Goal: Information Seeking & Learning: Learn about a topic

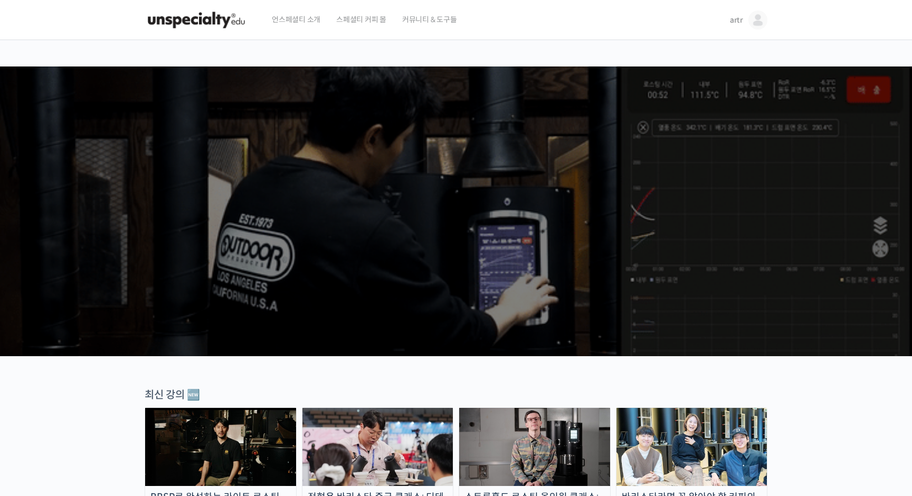
click at [733, 22] on span "artr" at bounding box center [736, 19] width 13 height 9
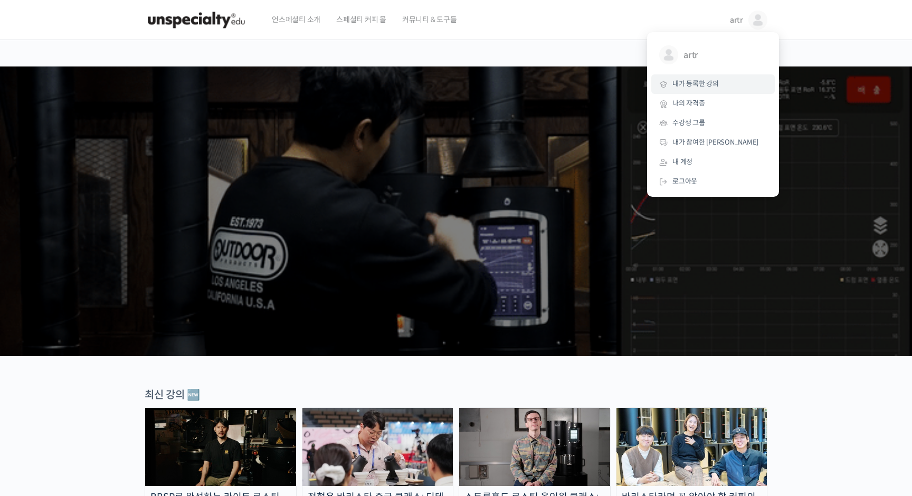
click at [697, 80] on span "내가 등록한 강의" at bounding box center [695, 83] width 46 height 9
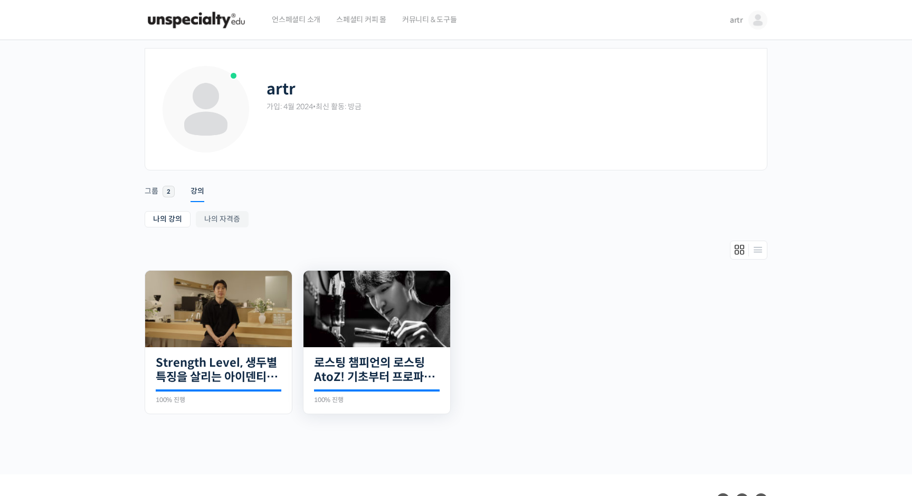
click at [381, 321] on img at bounding box center [376, 309] width 147 height 77
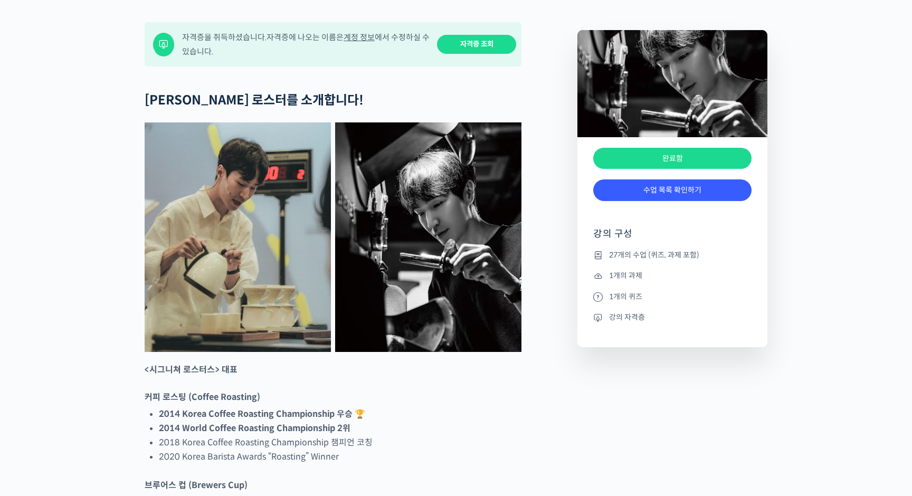
scroll to position [425, 0]
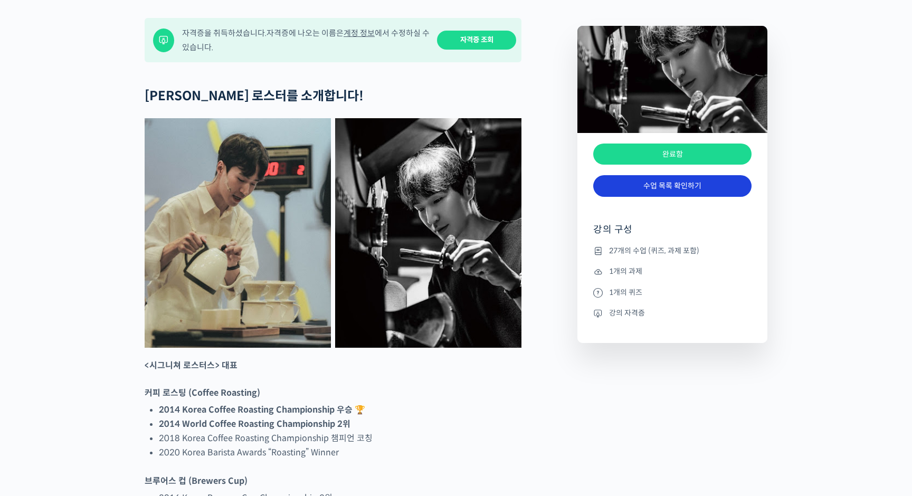
click at [661, 197] on link "수업 목록 확인하기" at bounding box center [672, 186] width 158 height 22
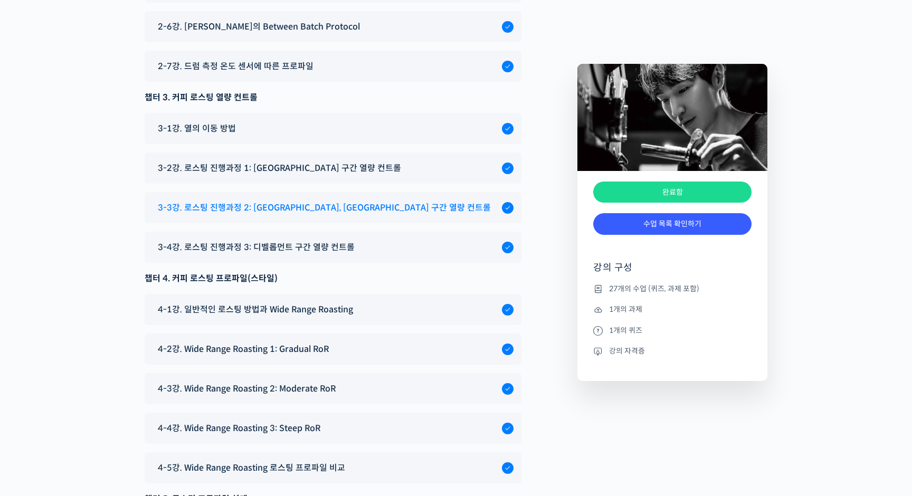
scroll to position [5759, 0]
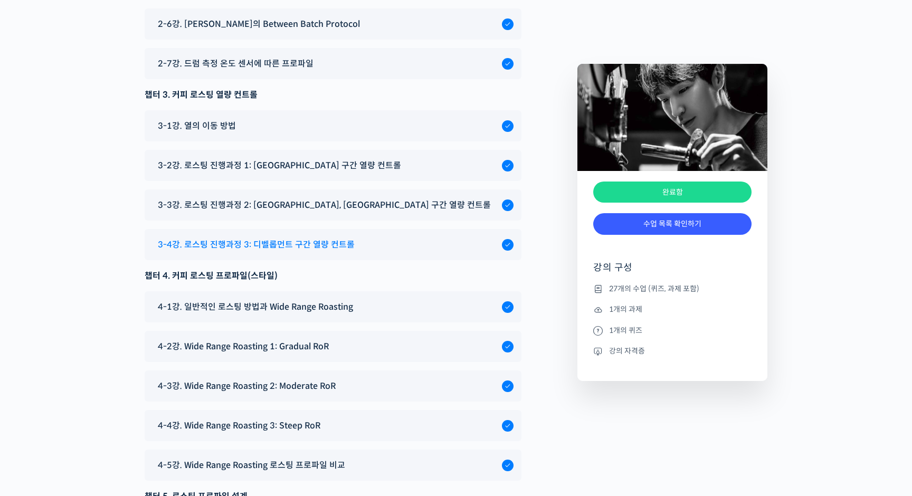
click at [280, 237] on span "3-4강. 로스팅 진행과정 3: 디벨롭먼트 구간 열량 컨트롤" at bounding box center [256, 244] width 197 height 14
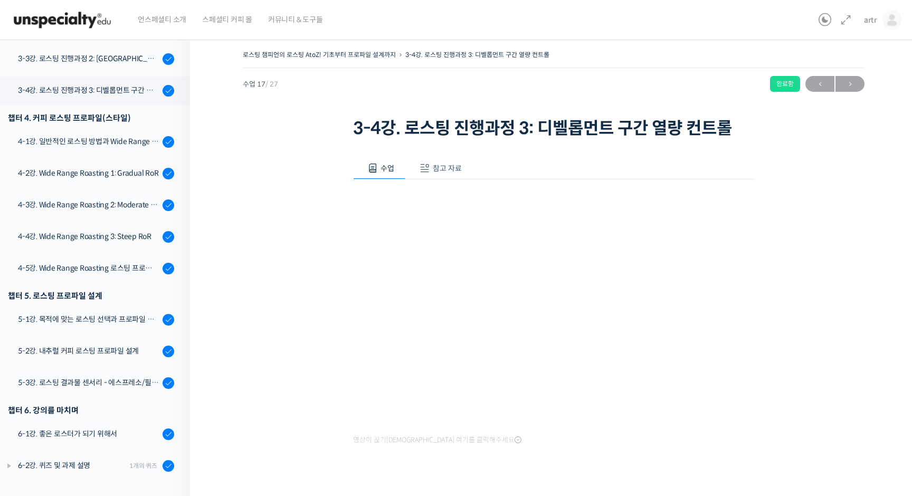
scroll to position [590, 0]
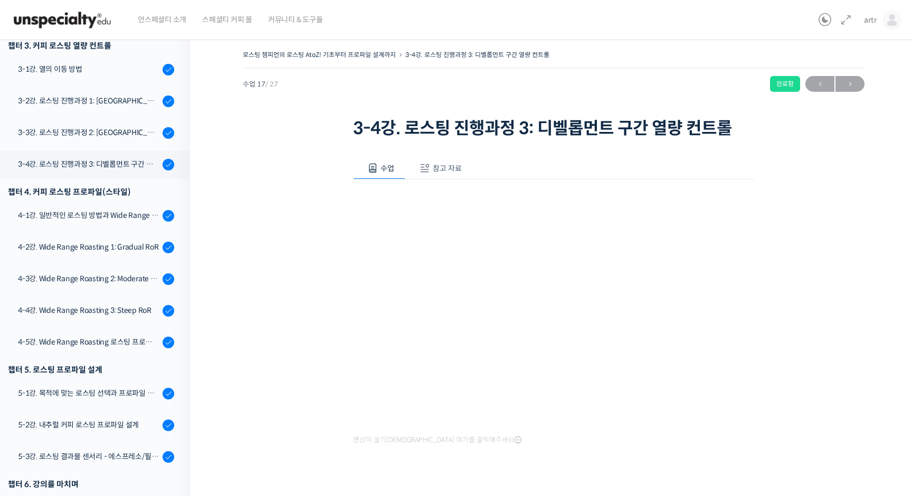
click at [283, 284] on div "로스팅 챔피언의 로스팅 AtoZ! 기초부터 프로파일 설계까지 3-4강. 로스팅 진행과정 3: 디벨롭먼트 구간 열량 컨트롤 완료함 수업 17 /…" at bounding box center [554, 271] width 622 height 449
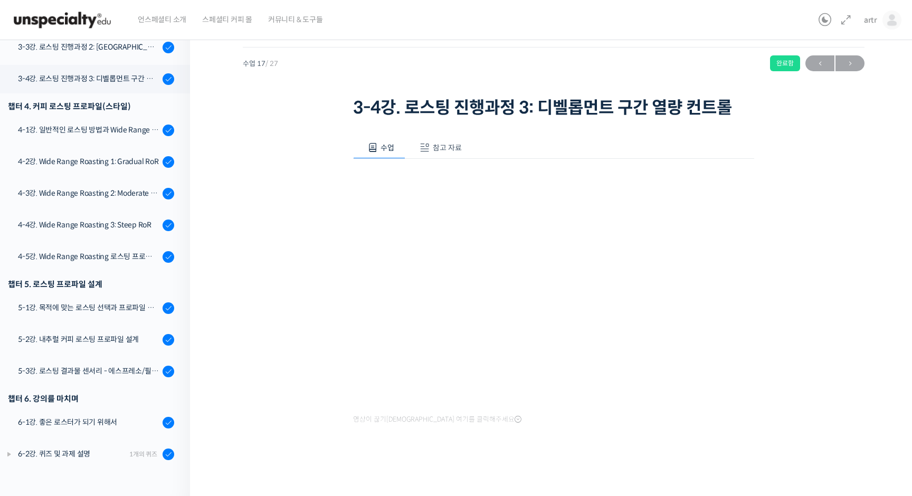
scroll to position [663, 0]
